Goal: Task Accomplishment & Management: Manage account settings

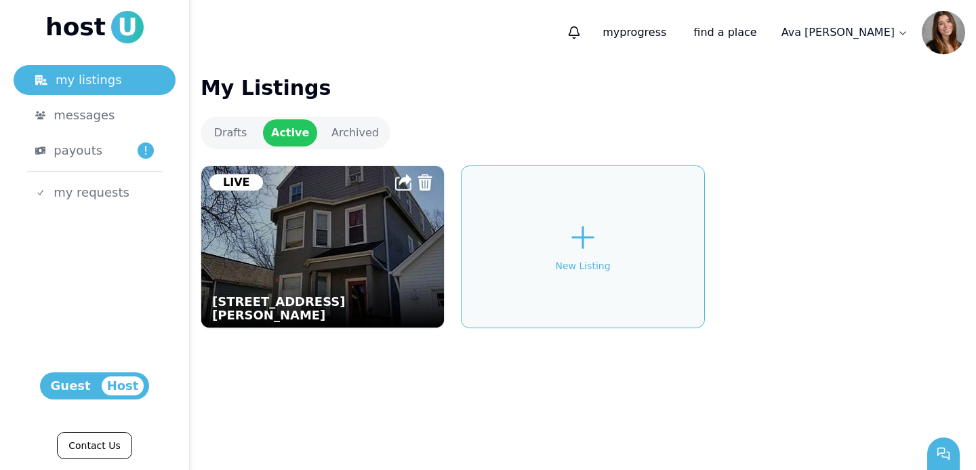
click at [305, 274] on img at bounding box center [322, 246] width 243 height 161
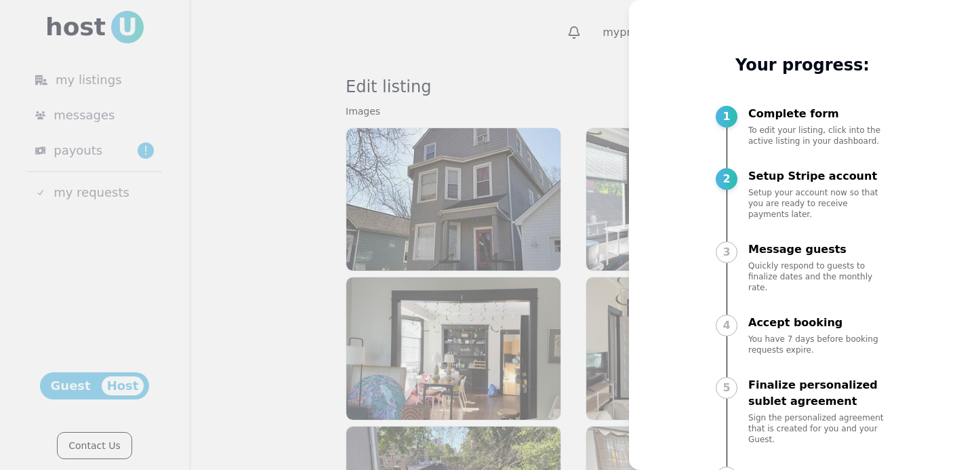
click at [358, 245] on div at bounding box center [488, 235] width 976 height 470
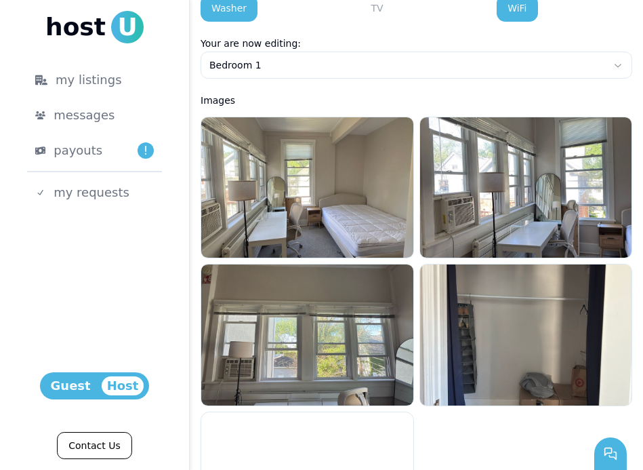
scroll to position [1091, 0]
